Goal: Find specific page/section: Find specific page/section

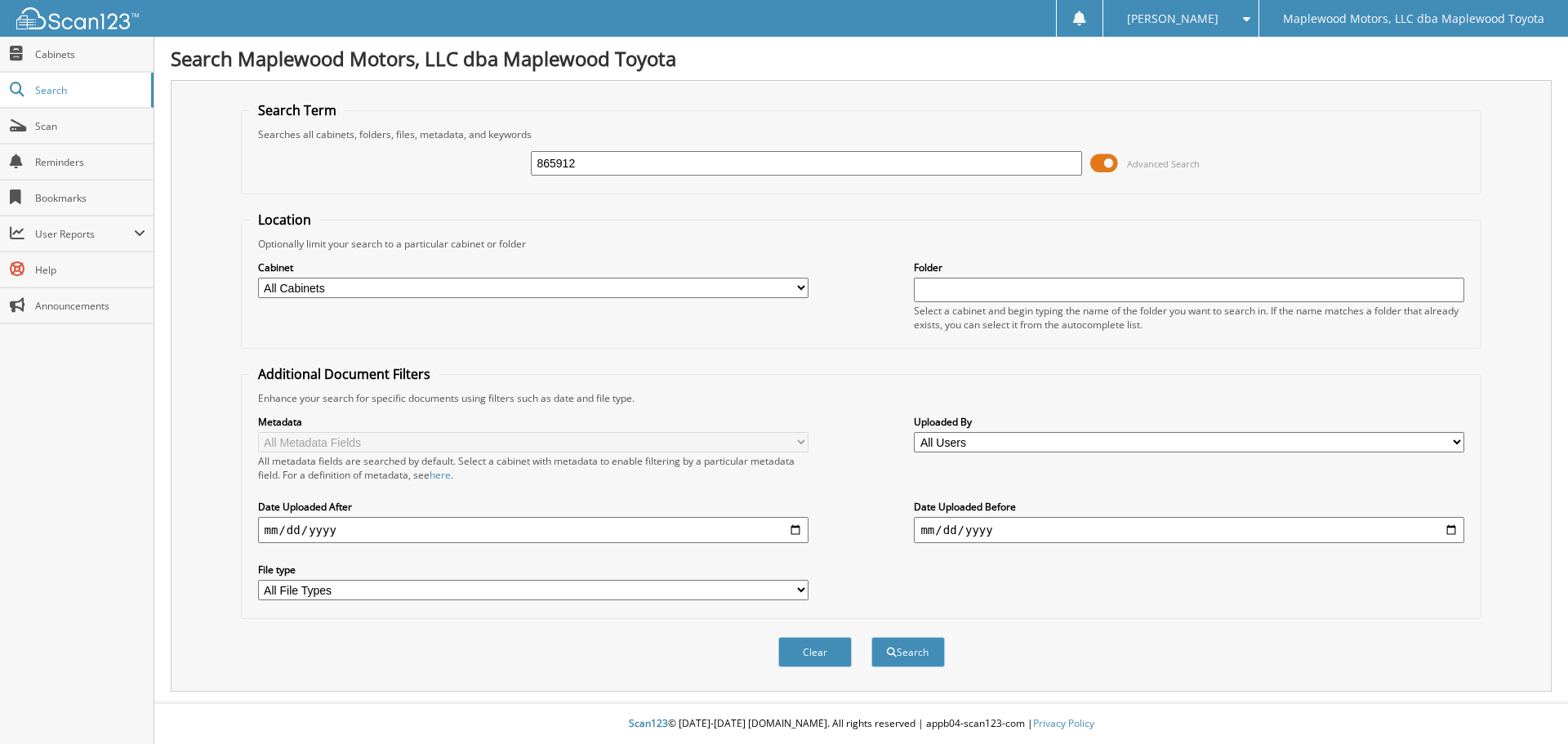
type input "865912"
click at [871, 637] on button "Search" at bounding box center [907, 652] width 74 height 30
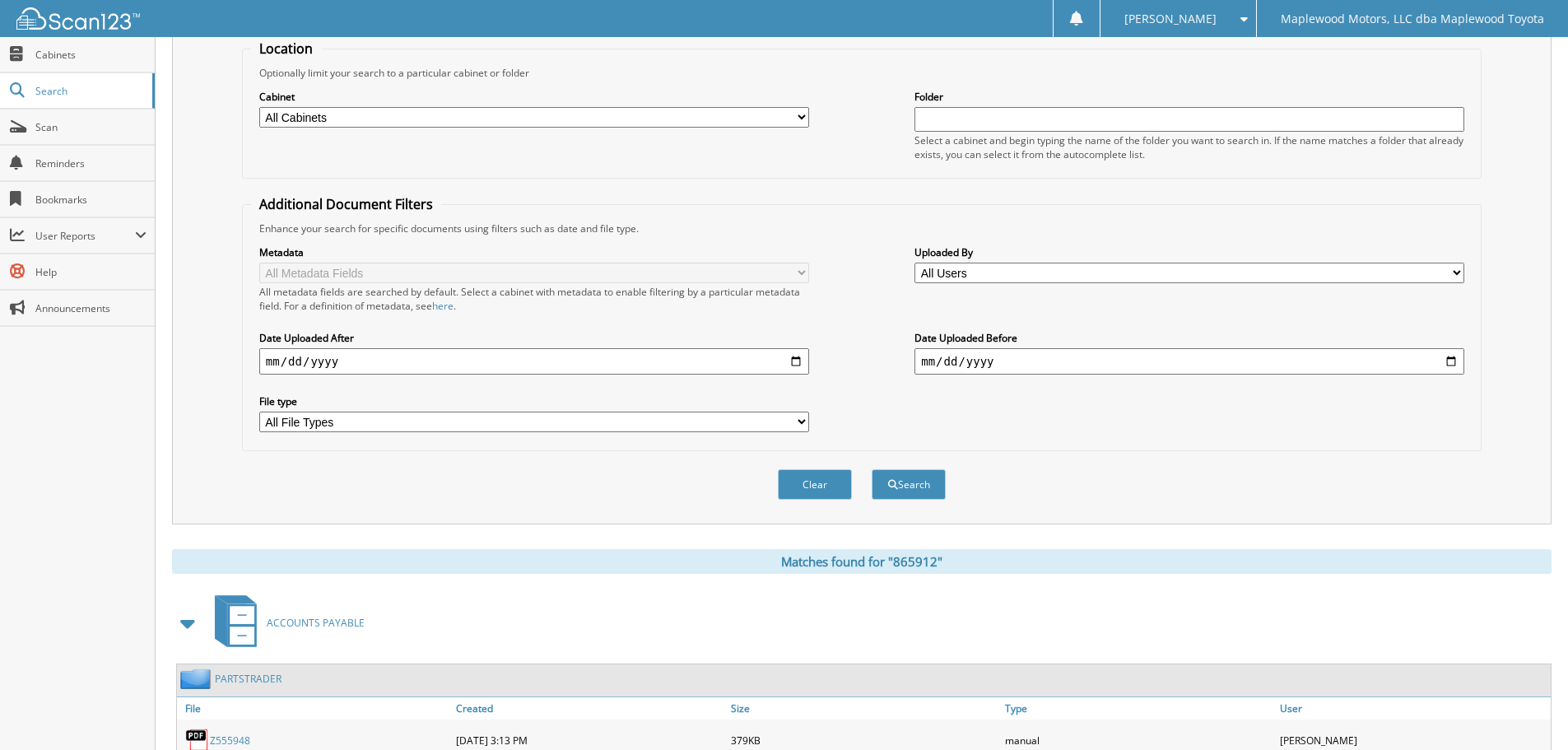
scroll to position [262, 0]
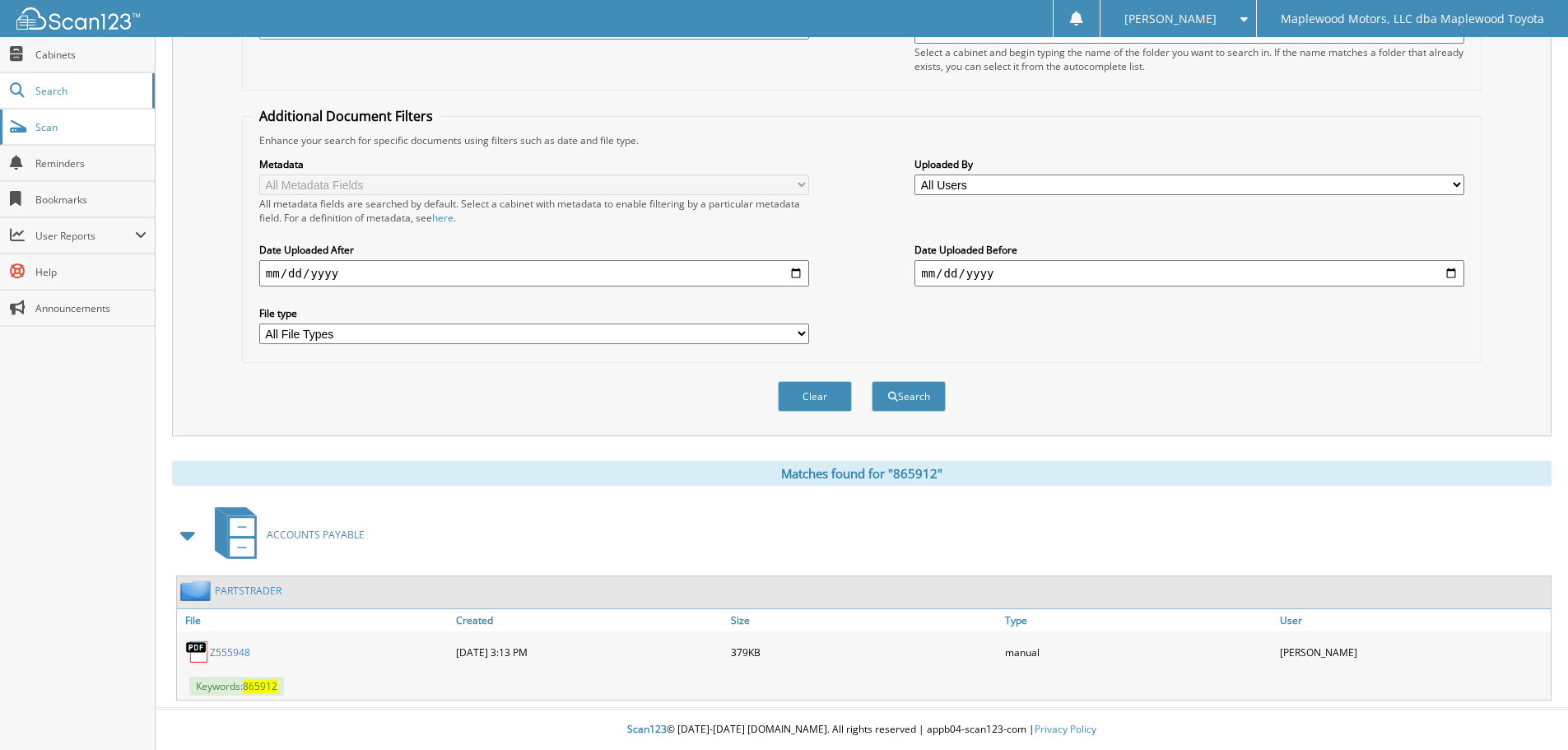
click at [58, 138] on link "Scan" at bounding box center [77, 127] width 155 height 36
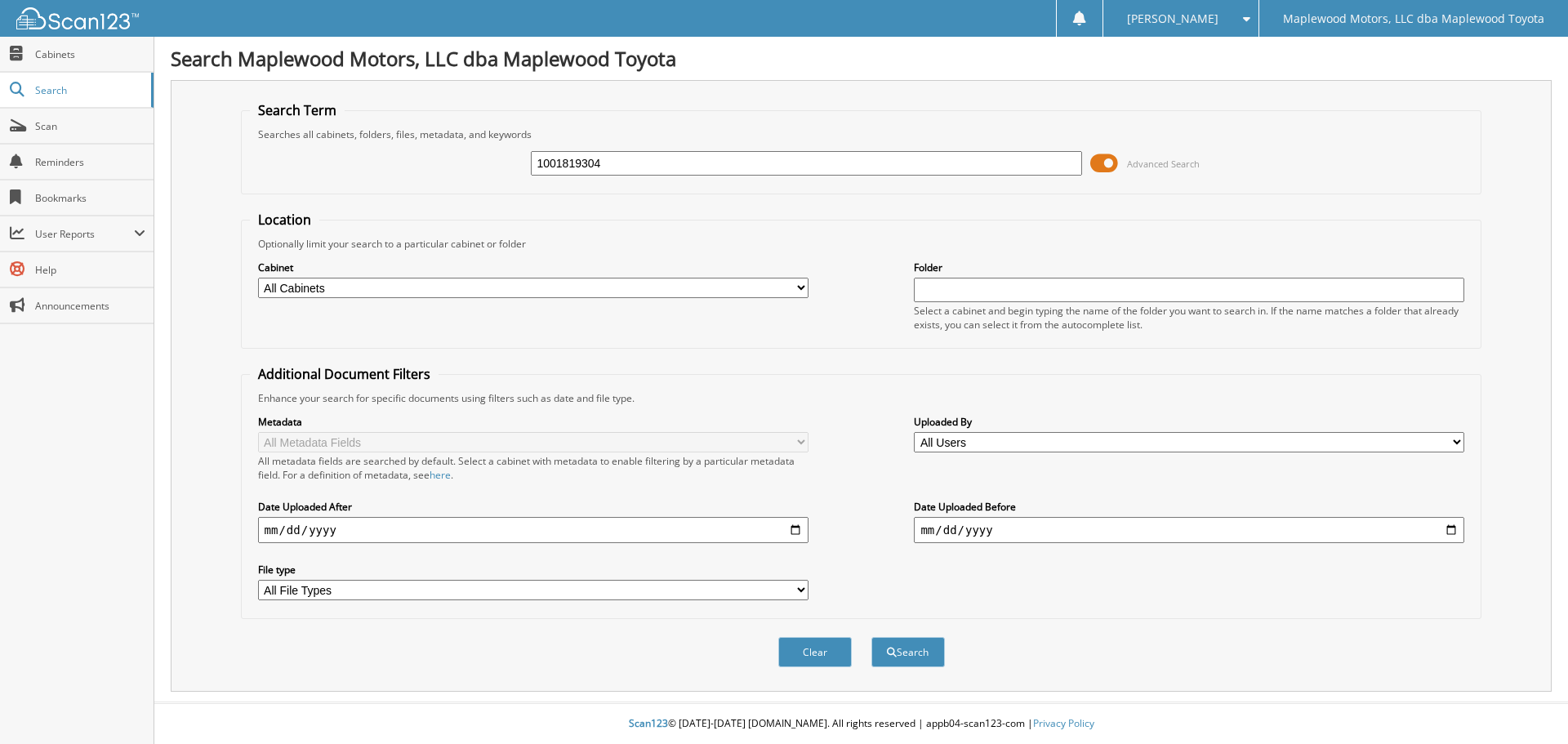
type input "1001819304"
click at [871, 637] on button "Search" at bounding box center [907, 652] width 74 height 30
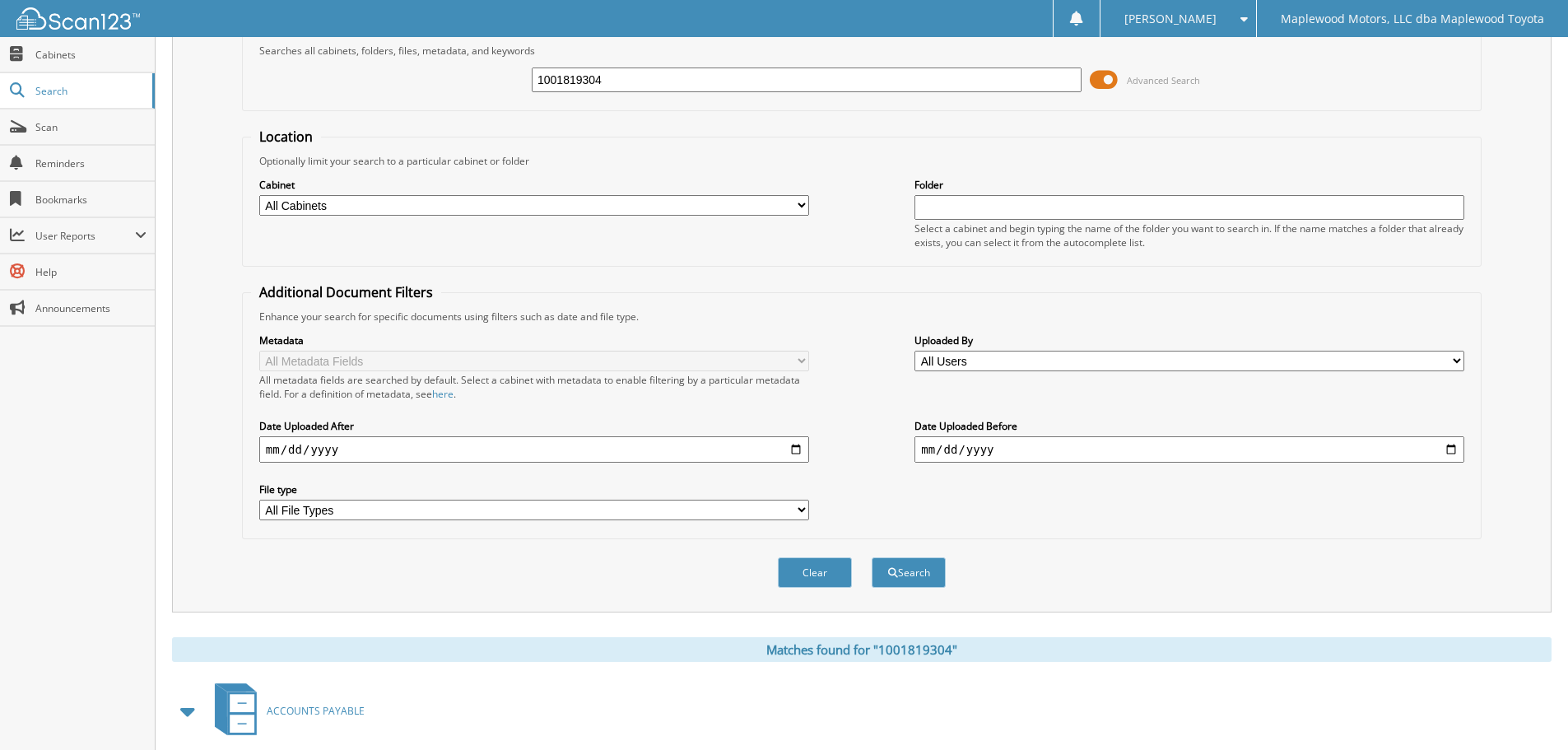
scroll to position [262, 0]
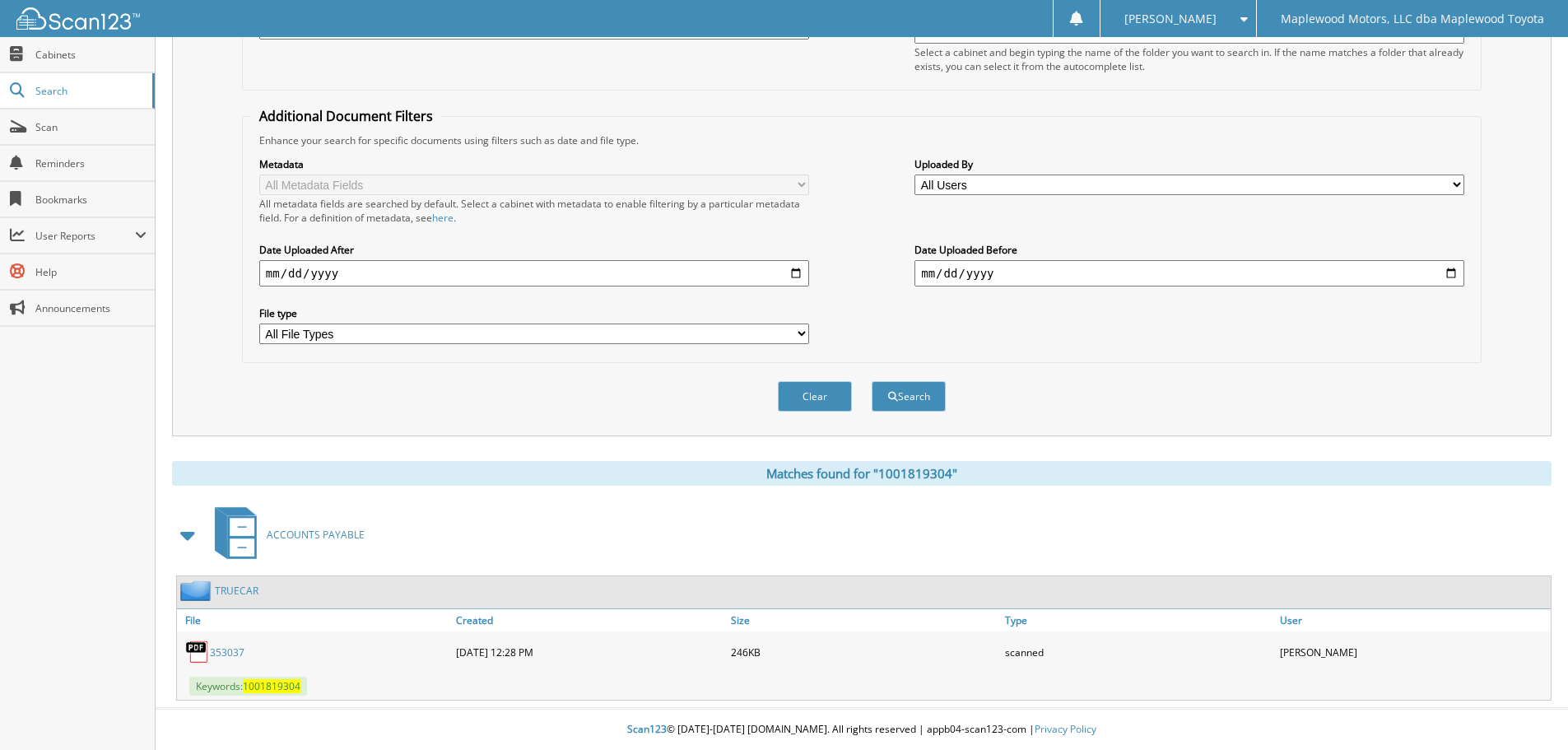
click at [228, 645] on link "353037" at bounding box center [227, 652] width 35 height 14
click at [42, 123] on span "Scan" at bounding box center [92, 126] width 111 height 14
